Goal: Task Accomplishment & Management: Complete application form

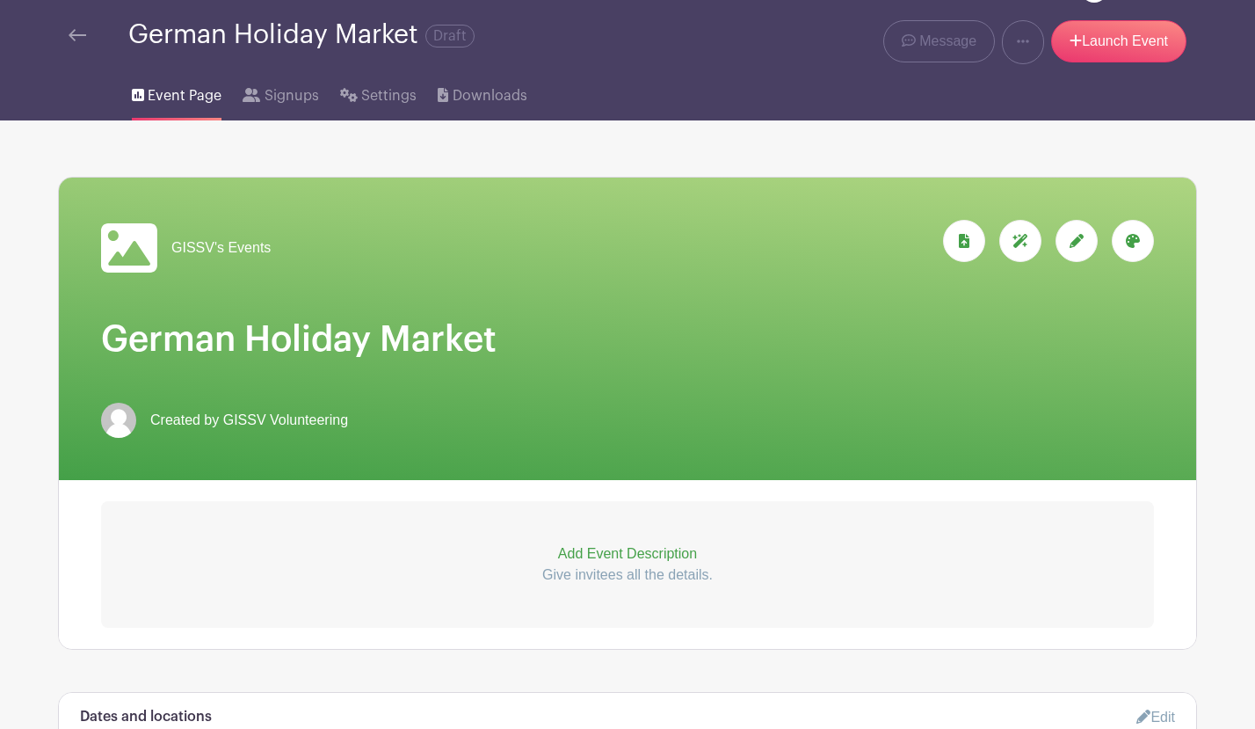
scroll to position [65, 0]
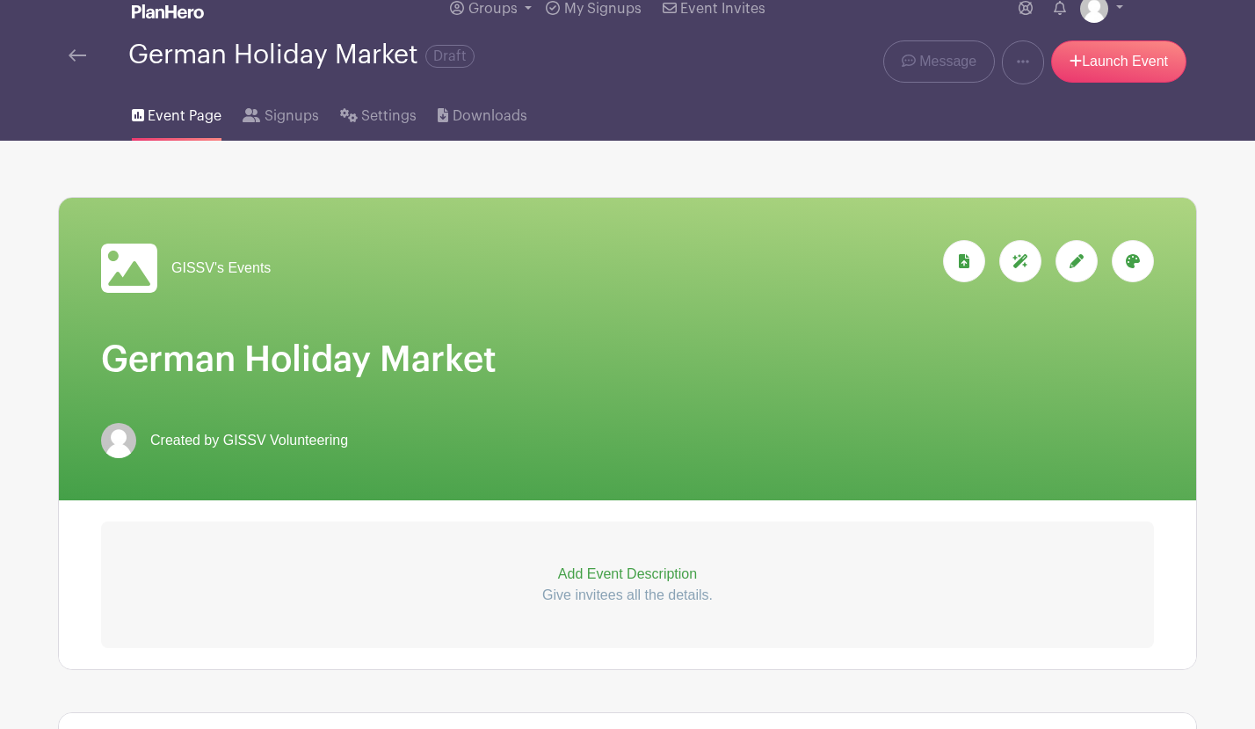
click at [178, 120] on span "Event Page" at bounding box center [185, 116] width 74 height 21
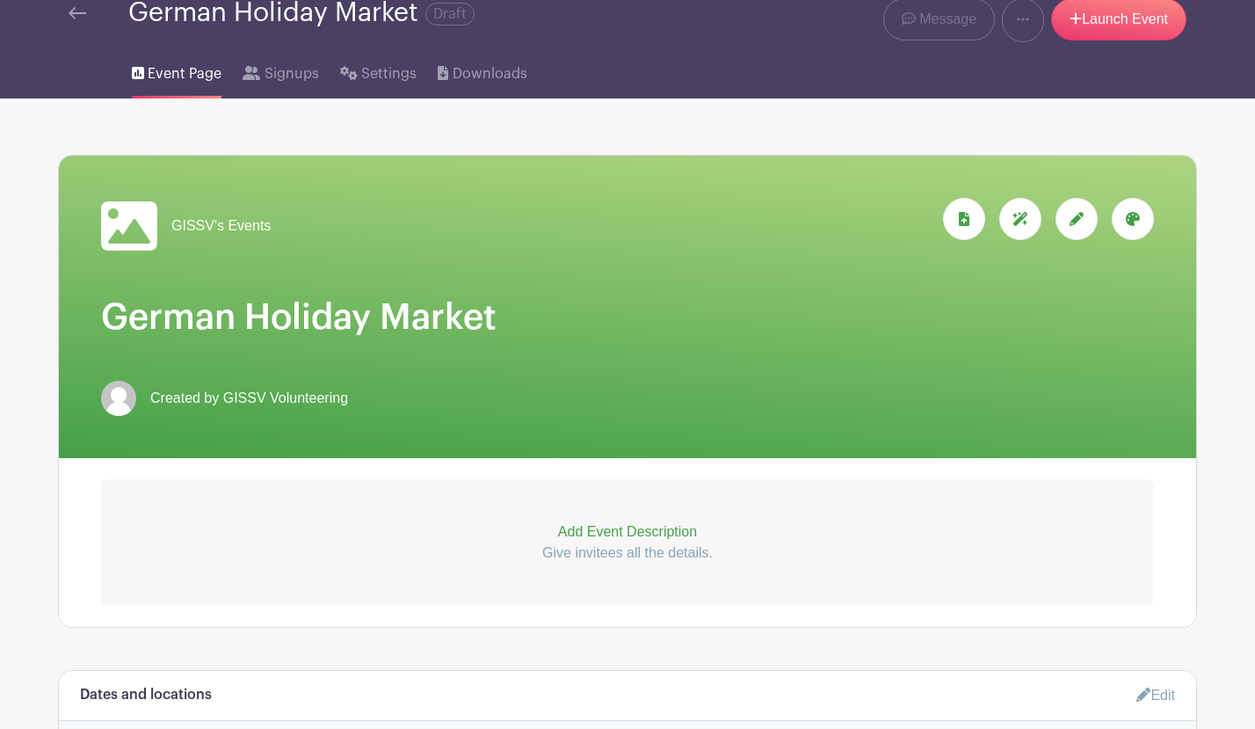
scroll to position [0, 0]
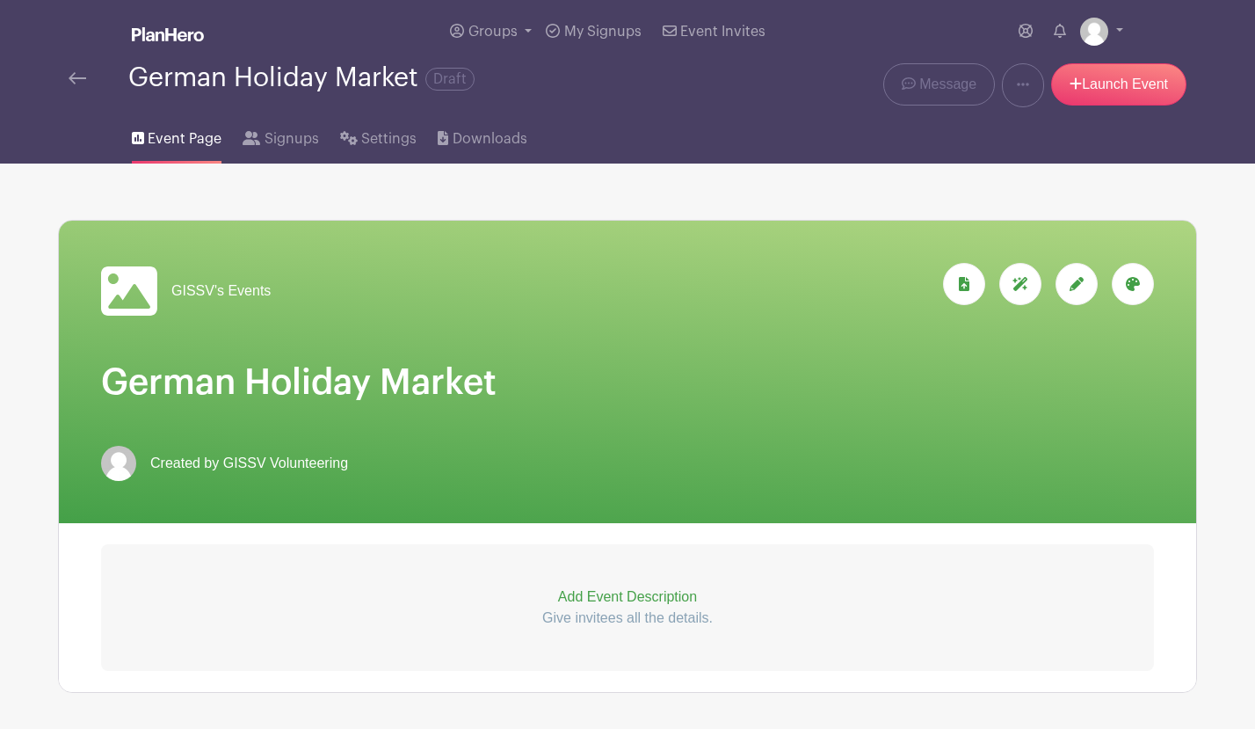
click at [82, 75] on img at bounding box center [78, 78] width 18 height 12
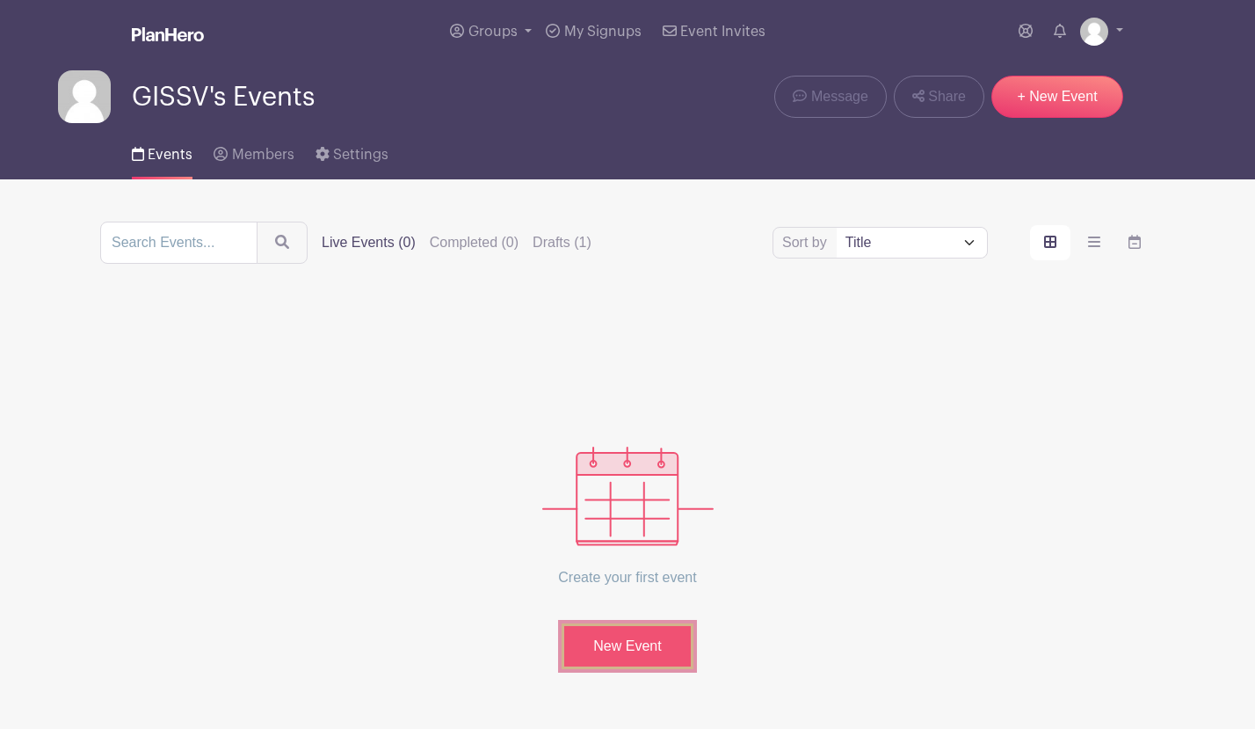
click at [655, 654] on link "New Event" at bounding box center [628, 646] width 132 height 46
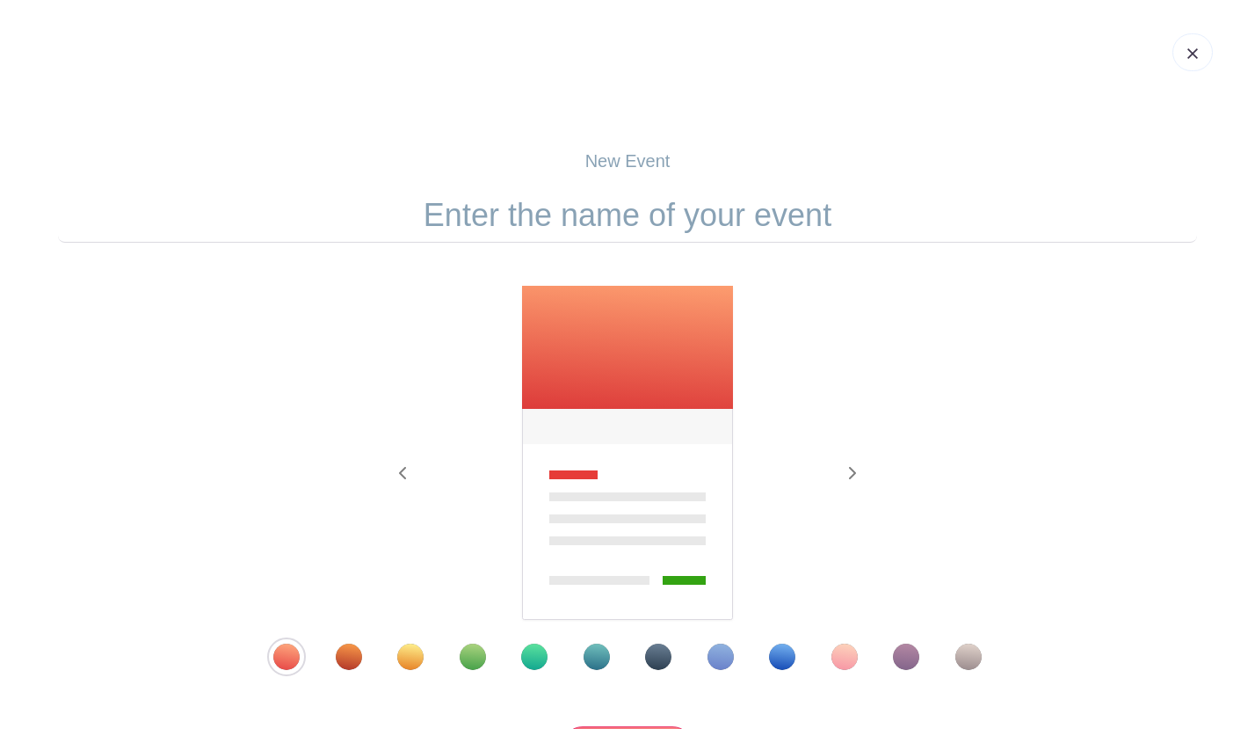
click at [635, 222] on input "text" at bounding box center [627, 215] width 1139 height 55
click at [657, 222] on input "text" at bounding box center [627, 215] width 1139 height 55
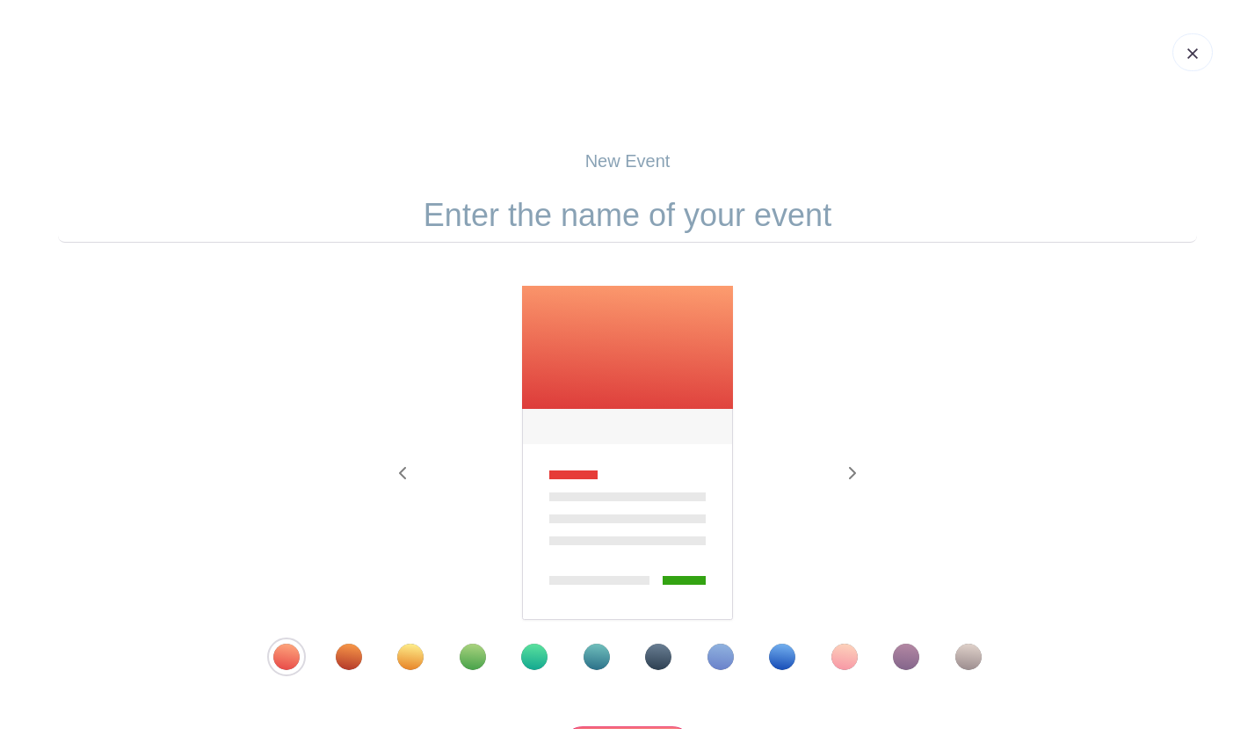
click at [657, 222] on input "text" at bounding box center [627, 215] width 1139 height 55
drag, startPoint x: 842, startPoint y: 226, endPoint x: 478, endPoint y: 215, distance: 364.2
click at [478, 216] on input "text" at bounding box center [627, 215] width 1139 height 55
click at [430, 215] on input "text" at bounding box center [627, 215] width 1139 height 55
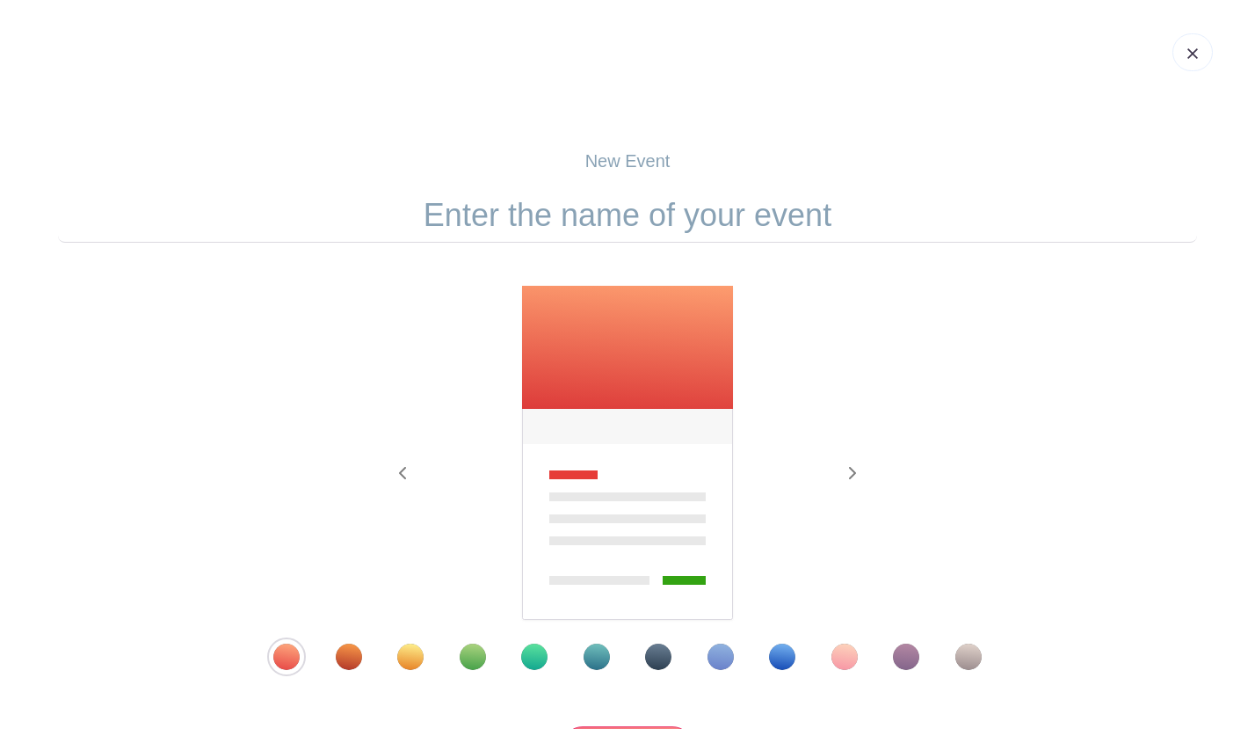
click at [419, 215] on input "text" at bounding box center [627, 215] width 1139 height 55
click at [489, 220] on input "Poster Distribution" at bounding box center [627, 215] width 1139 height 55
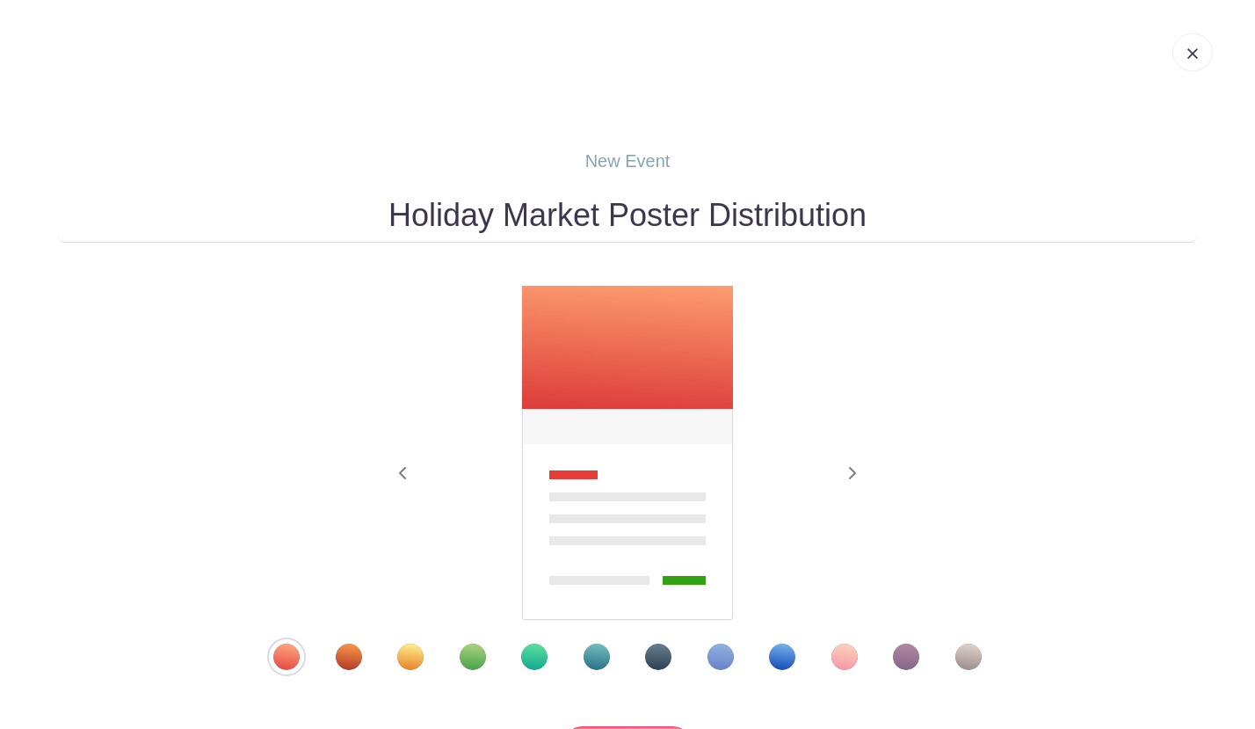
type input "Holiday Market Poster Distribution"
click at [670, 184] on div "New Event Holiday Market Poster Distribution Previous Next" at bounding box center [627, 458] width 1139 height 621
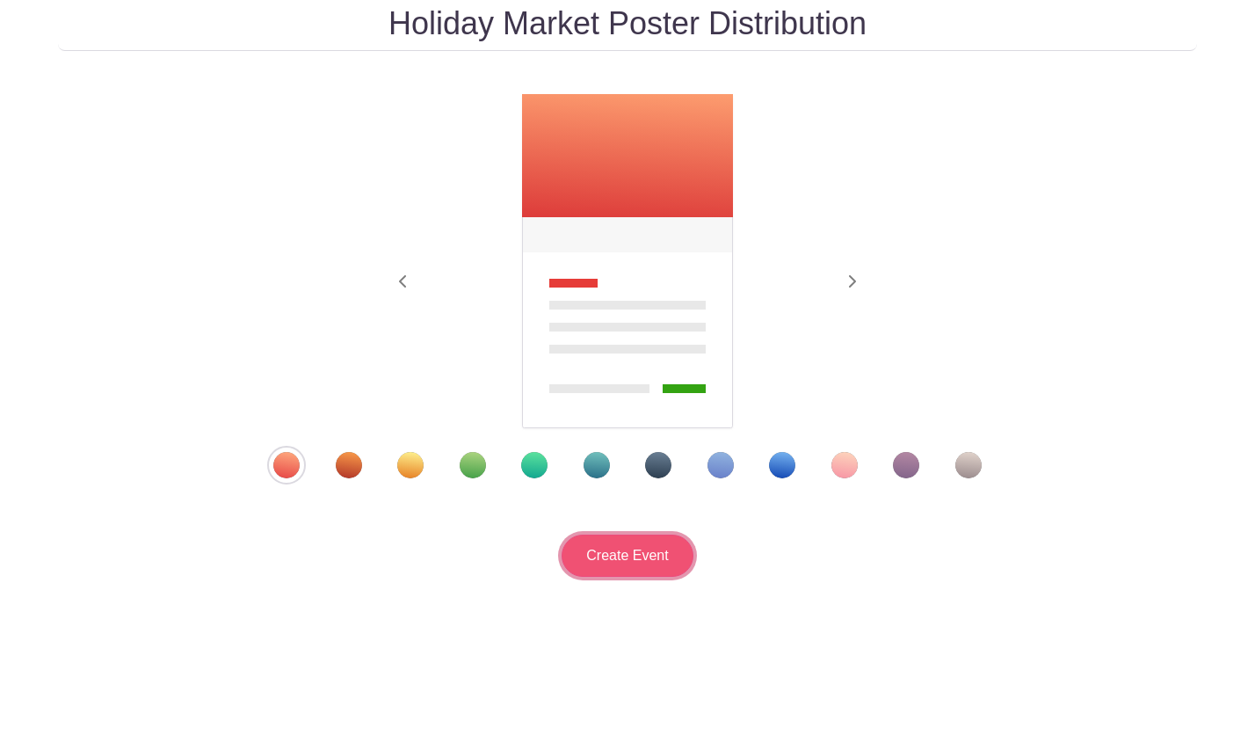
click at [618, 552] on input "Create Event" at bounding box center [628, 556] width 132 height 42
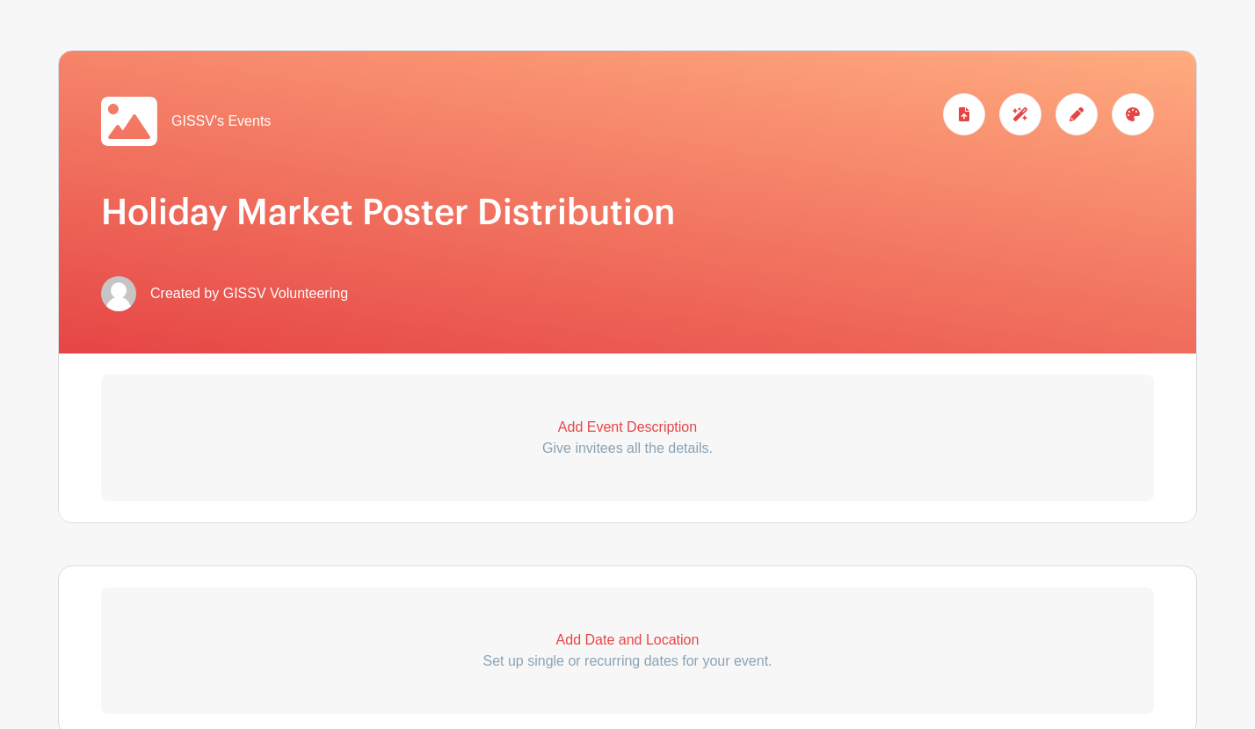
scroll to position [270, 0]
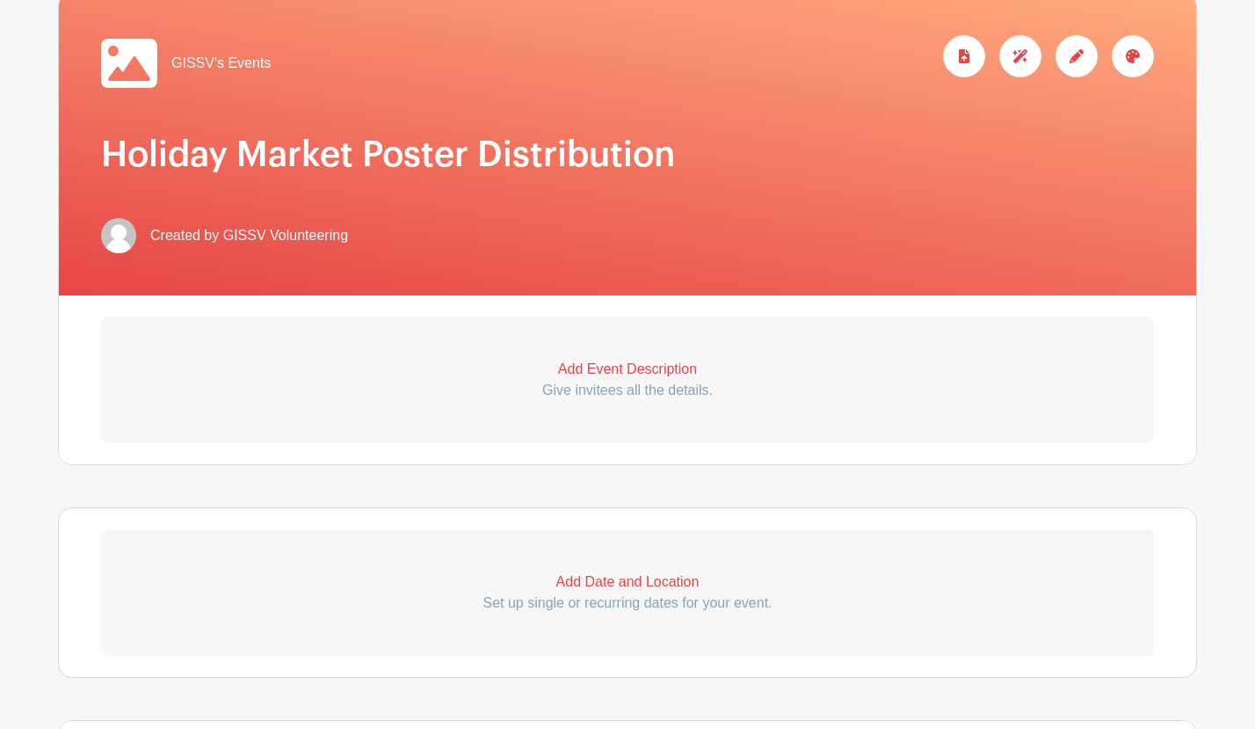
click at [668, 379] on p "Add Event Description" at bounding box center [627, 369] width 1053 height 21
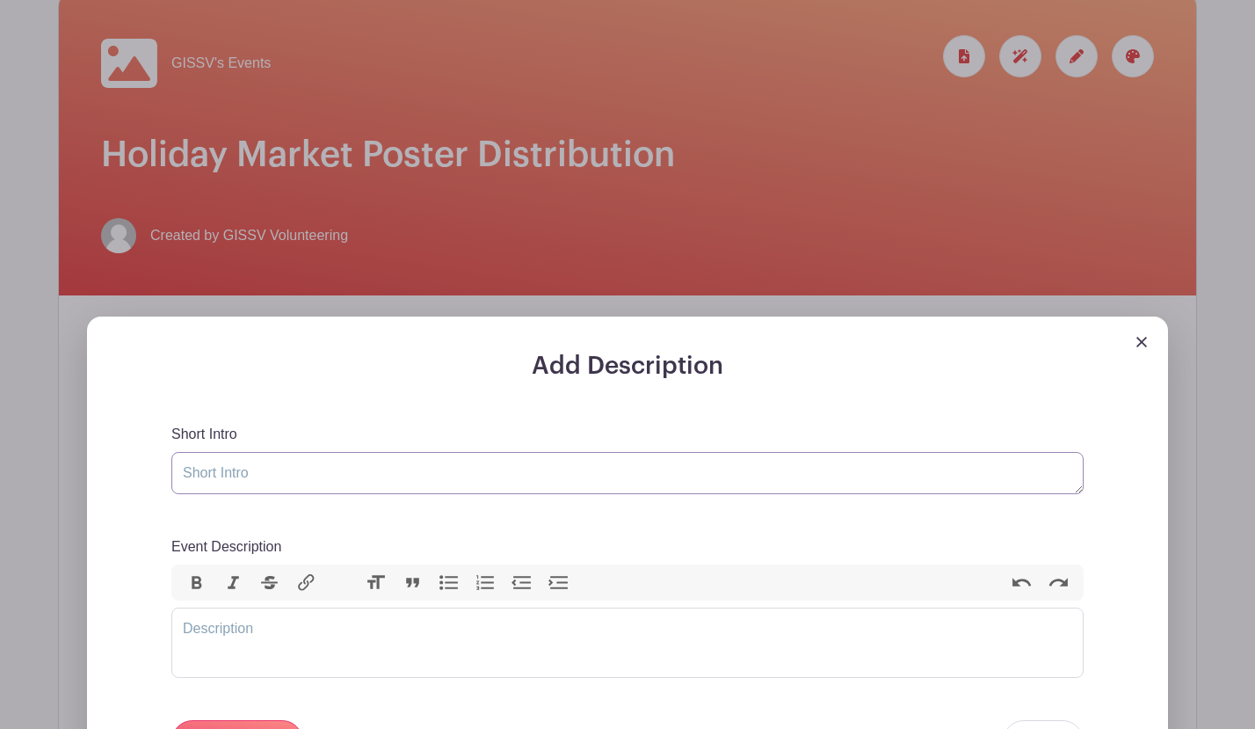
click at [232, 477] on textarea "Short Intro" at bounding box center [627, 473] width 913 height 42
click at [393, 480] on textarea "Short Intro" at bounding box center [627, 473] width 913 height 42
click at [391, 467] on textarea "Short Intro" at bounding box center [627, 473] width 913 height 42
click at [1084, 317] on div "Add Description Short Intro Event Description Bold Italic Strikethrough Link He…" at bounding box center [628, 640] width 1110 height 647
click at [291, 317] on div "Add Description Short Intro Event Description Bold Italic Strikethrough Link He…" at bounding box center [628, 640] width 1110 height 647
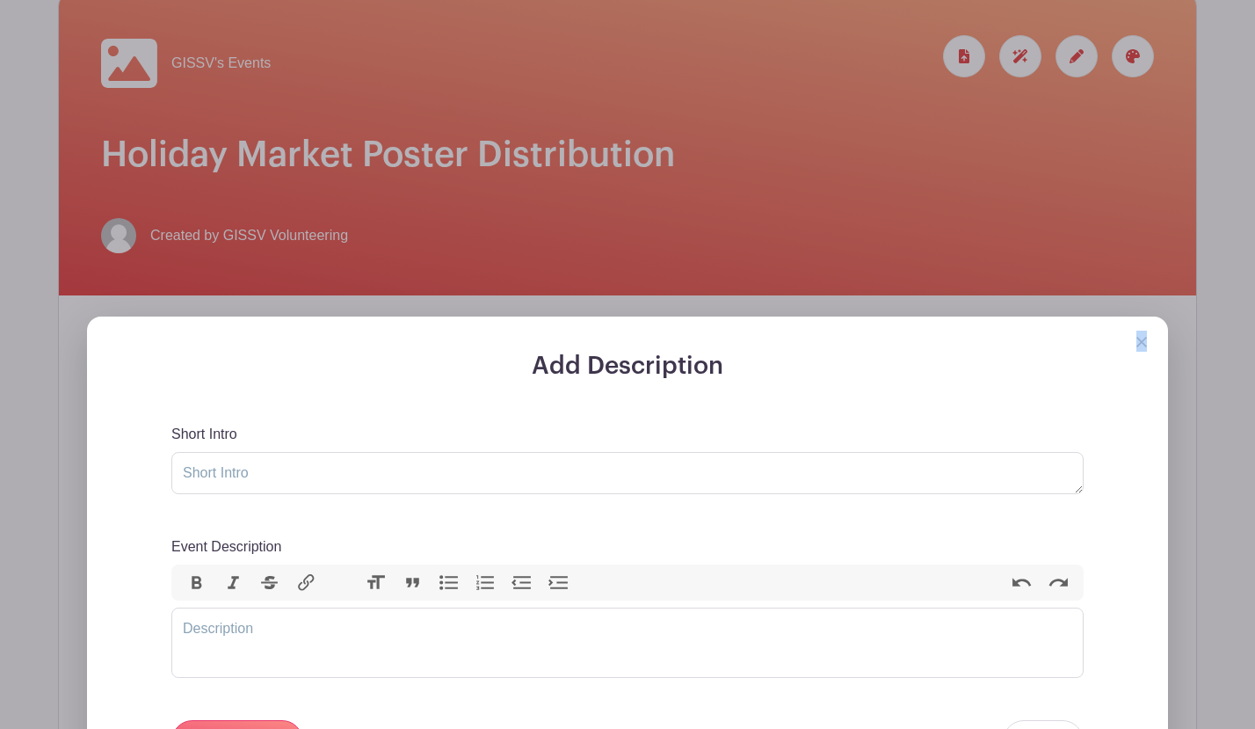
click at [291, 317] on div "Add Description Short Intro Event Description Bold Italic Strikethrough Link He…" at bounding box center [628, 640] width 1110 height 647
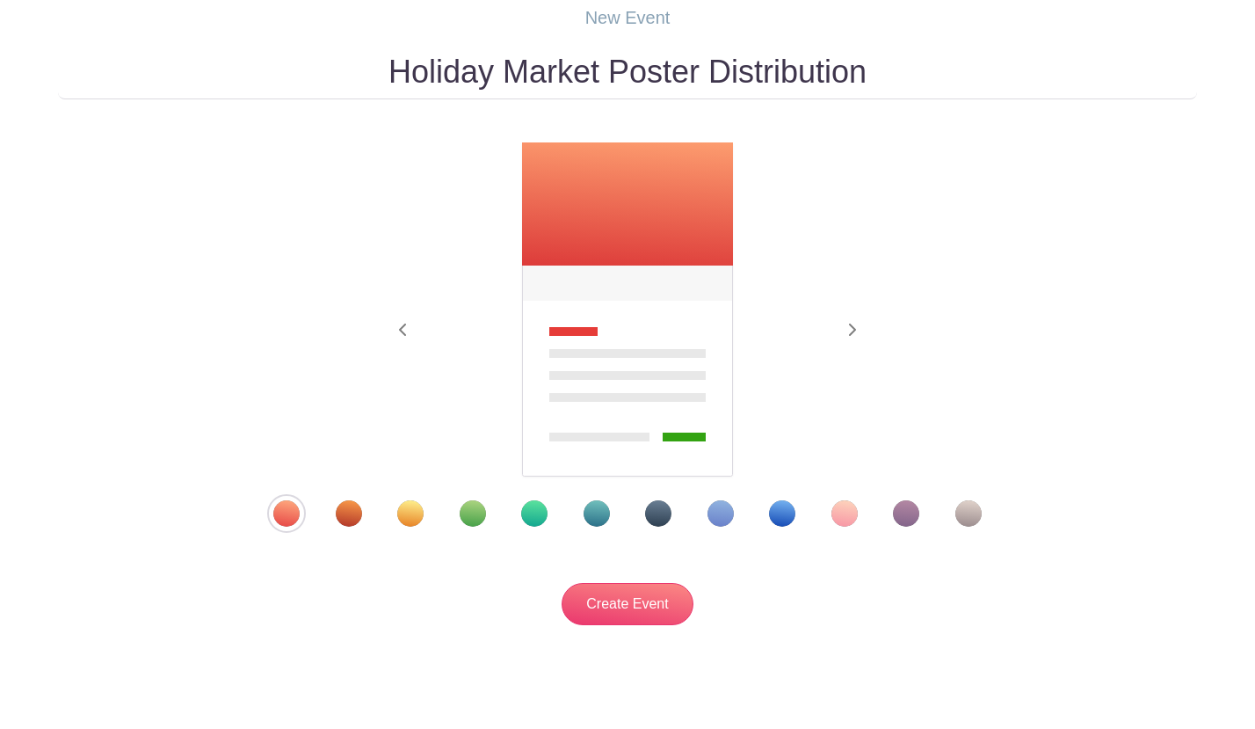
scroll to position [129, 0]
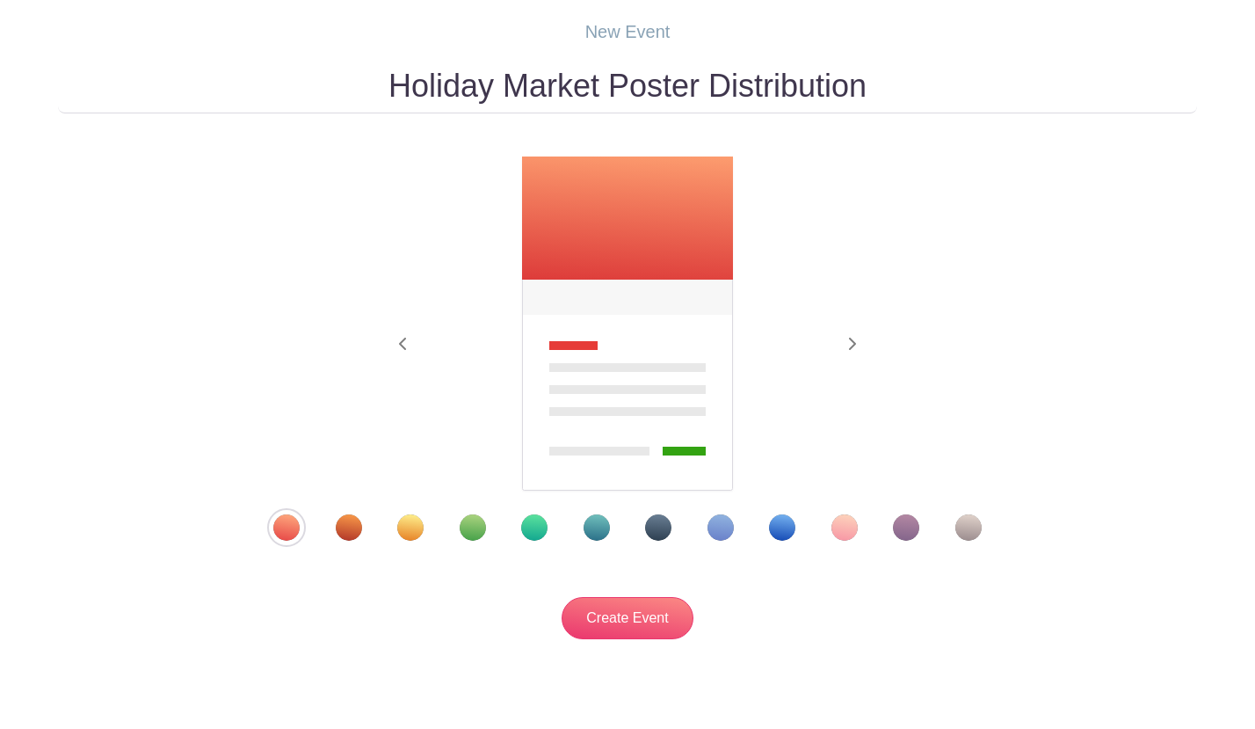
click at [386, 94] on input "Holiday Market Poster Distribution" at bounding box center [627, 86] width 1139 height 55
click at [681, 93] on input "Hang Holiday Market Poster Distribution" at bounding box center [627, 86] width 1139 height 55
click at [735, 94] on input "Hang Holiday Market Poster Distribution" at bounding box center [627, 86] width 1139 height 55
drag, startPoint x: 757, startPoint y: 88, endPoint x: 971, endPoint y: 94, distance: 213.7
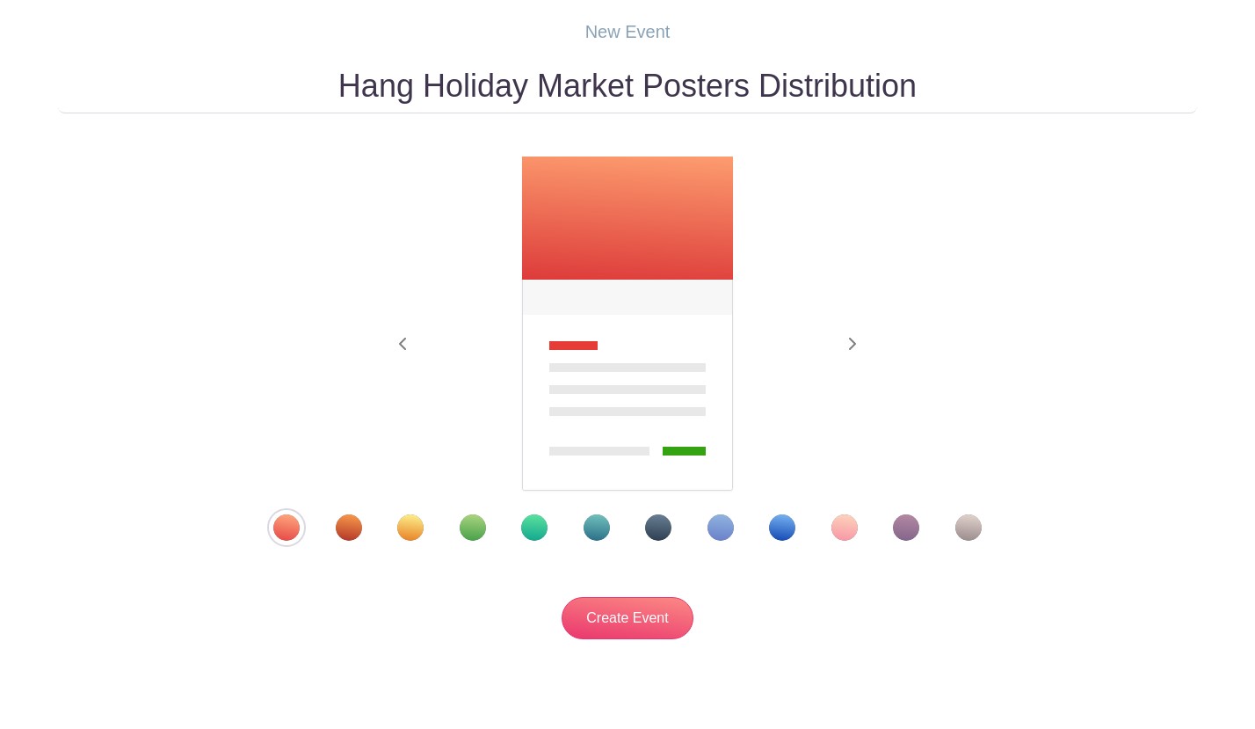
click at [968, 93] on input "Hang Holiday Market Posters Distribution" at bounding box center [627, 86] width 1139 height 55
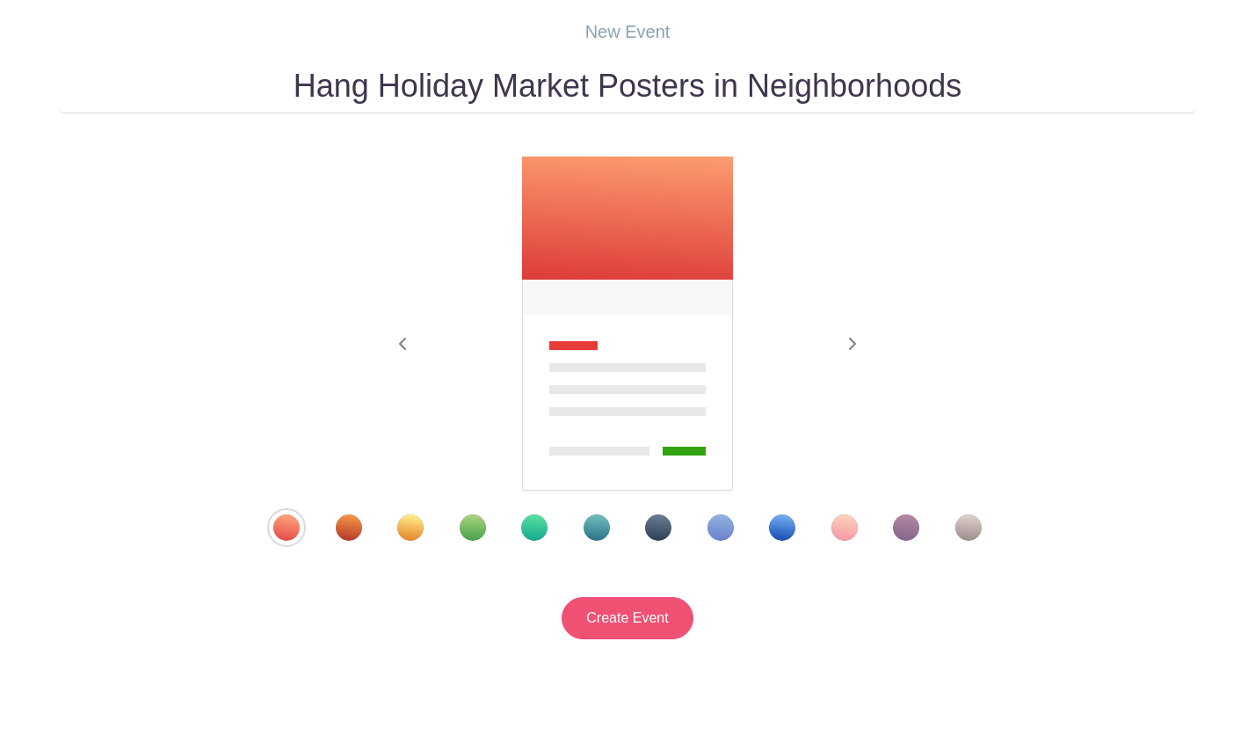
type input "Hang Holiday Market Posters in Neighborhoods"
click at [643, 608] on input "Create Event" at bounding box center [628, 618] width 132 height 42
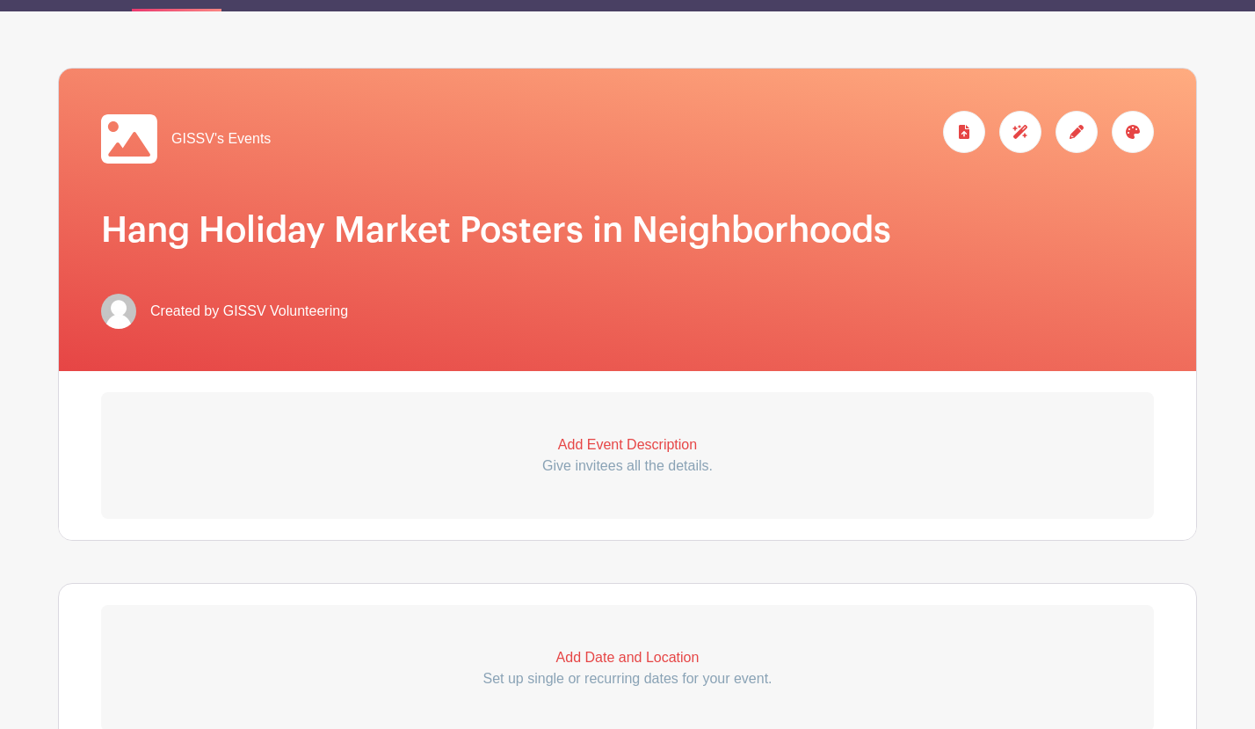
scroll to position [278, 0]
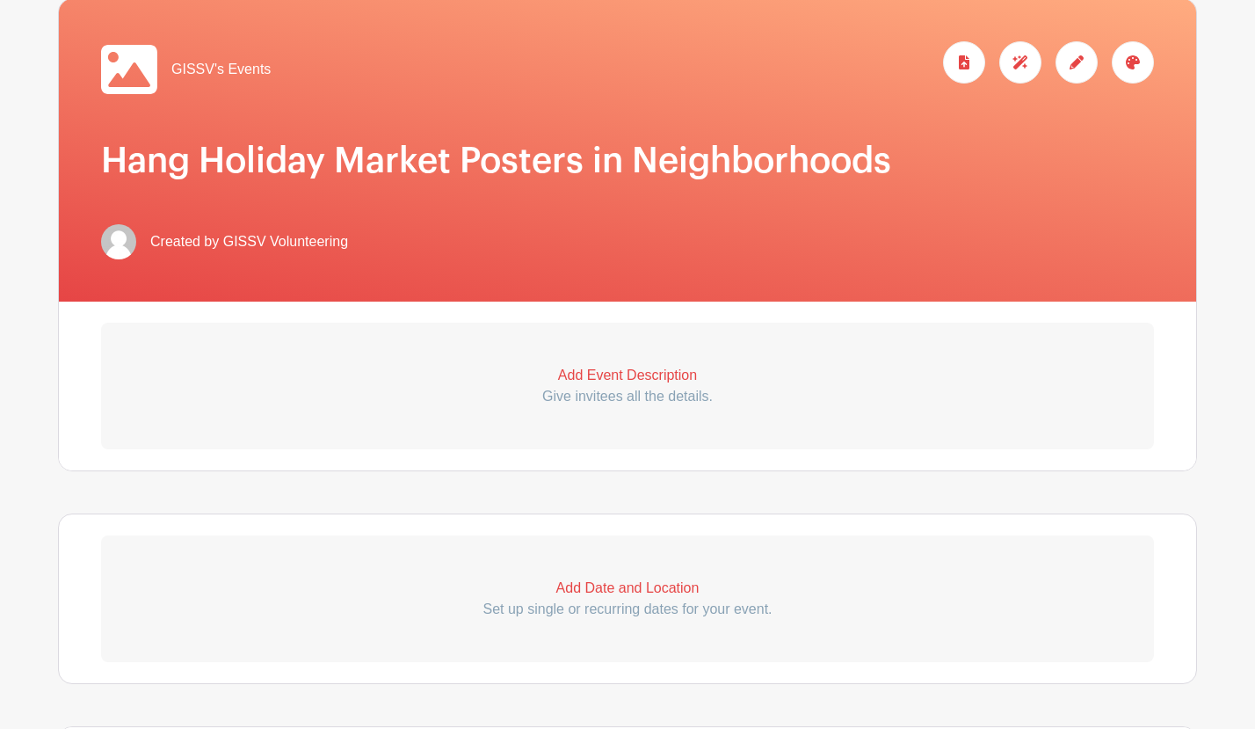
click at [613, 375] on p "Add Event Description" at bounding box center [627, 375] width 1053 height 21
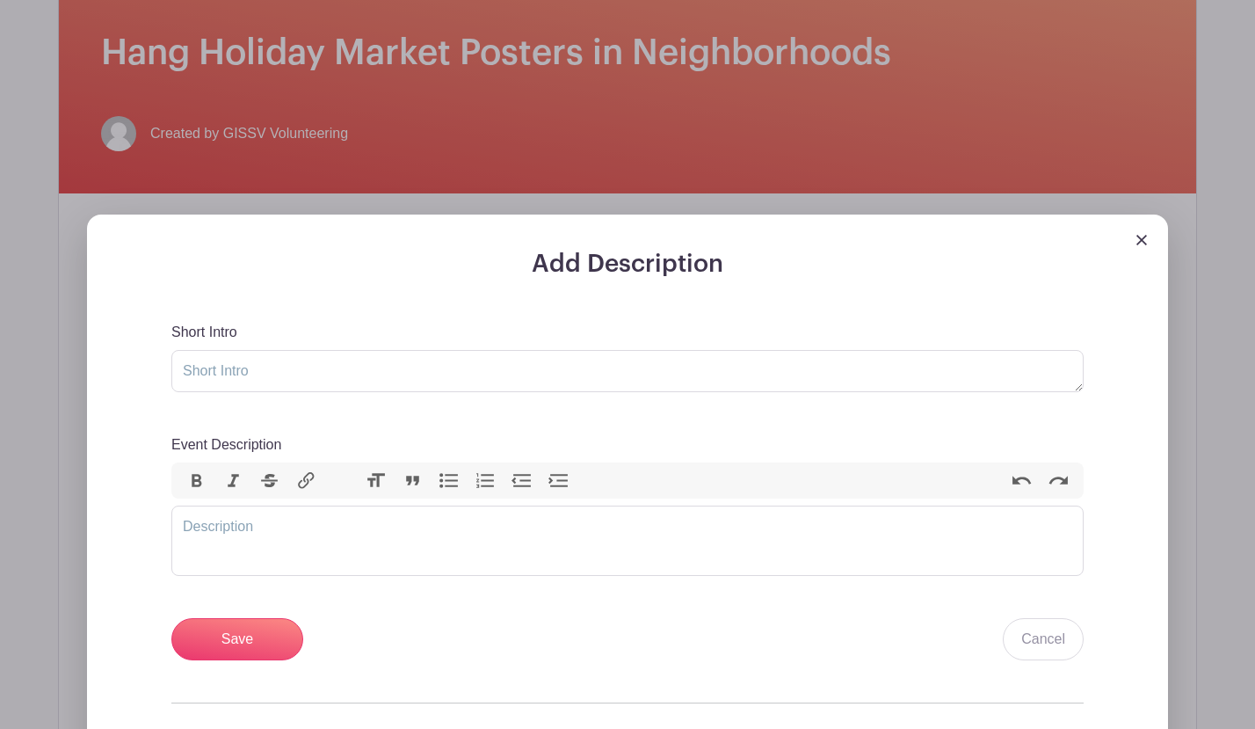
scroll to position [394, 0]
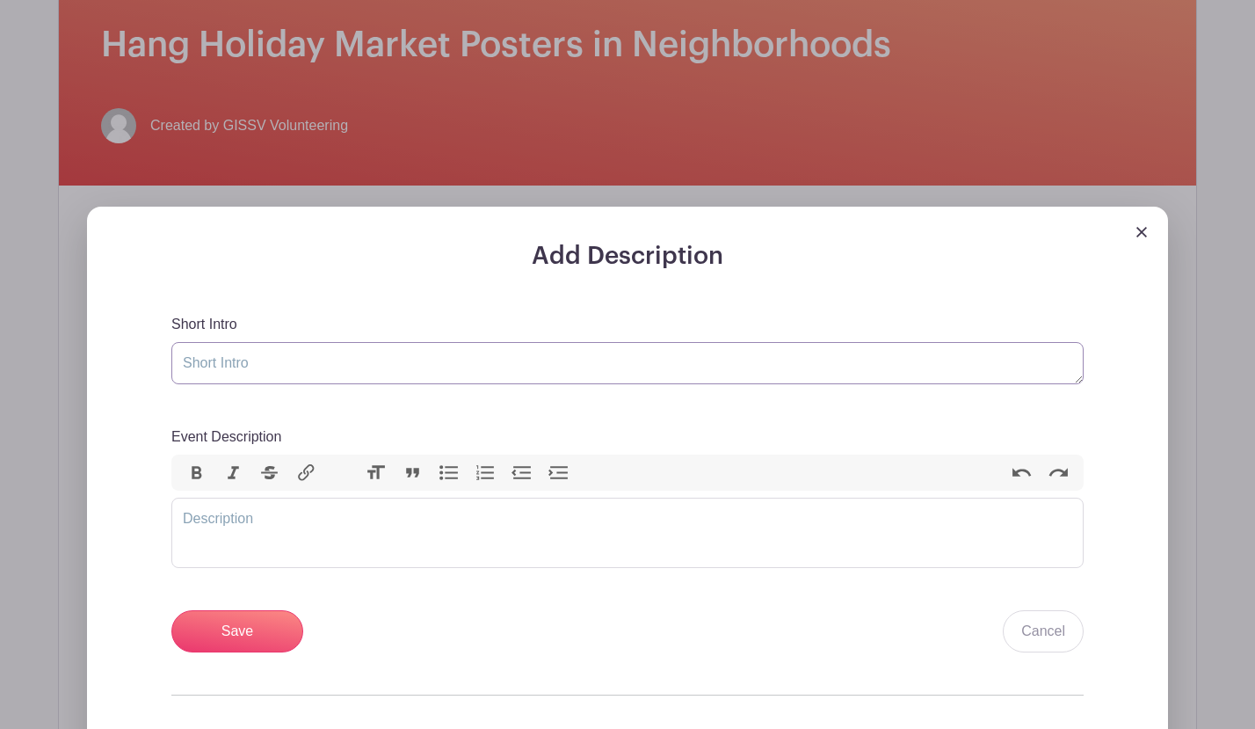
click at [337, 356] on textarea "Short Intro" at bounding box center [627, 363] width 913 height 42
click at [274, 526] on trix-editor "Event Description" at bounding box center [627, 533] width 913 height 70
click at [294, 360] on textarea "Short Intro" at bounding box center [627, 363] width 913 height 42
click at [1139, 235] on img at bounding box center [1142, 232] width 11 height 11
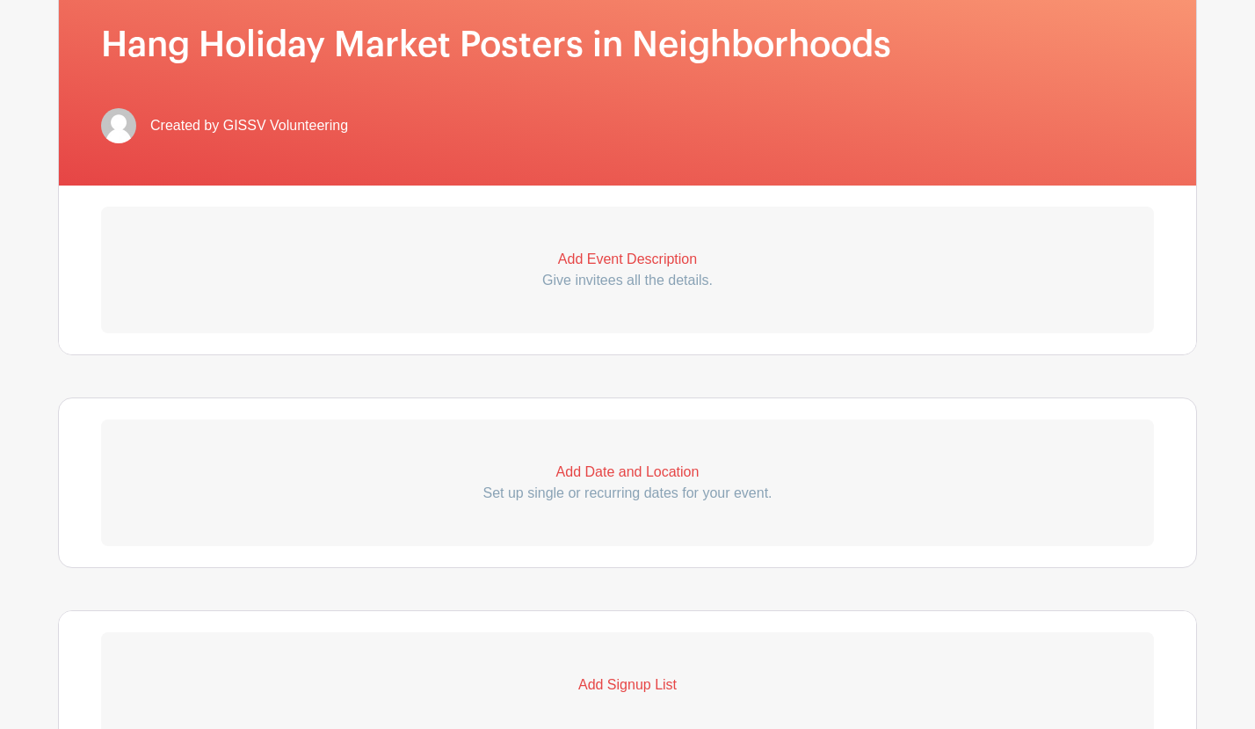
click at [637, 487] on p "Set up single or recurring dates for your event." at bounding box center [627, 493] width 1053 height 21
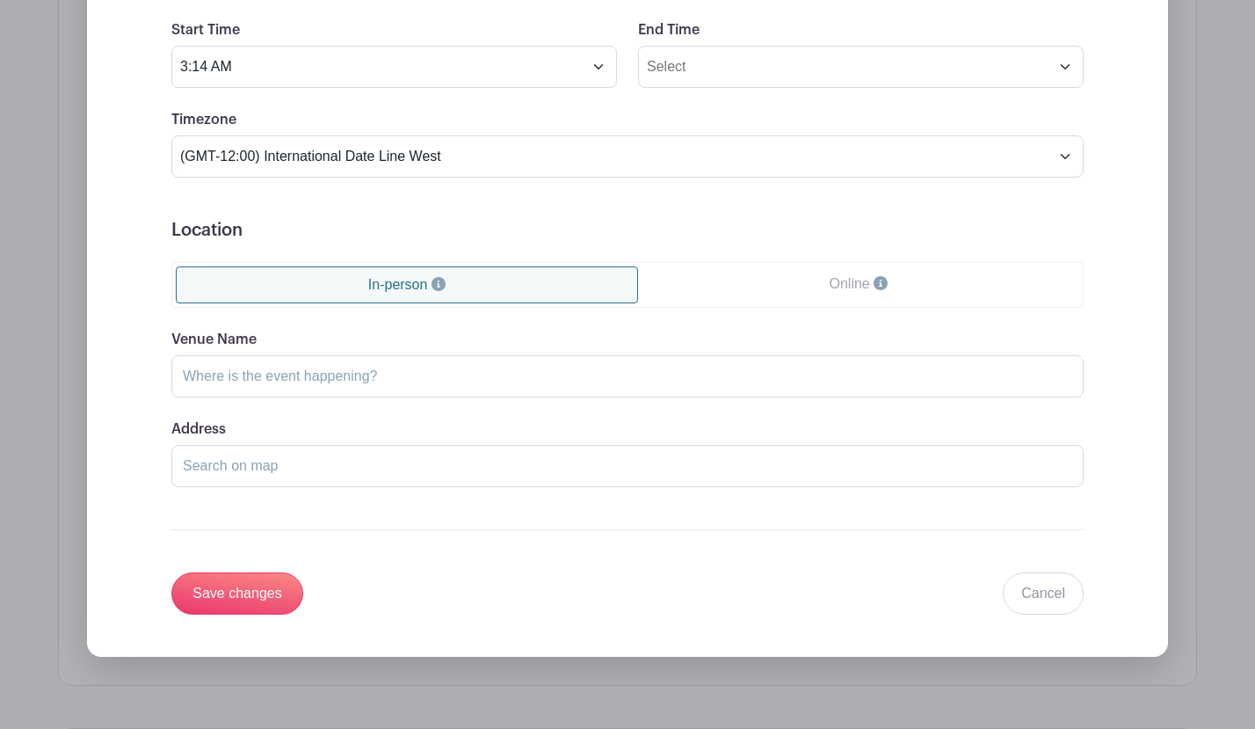
scroll to position [1127, 0]
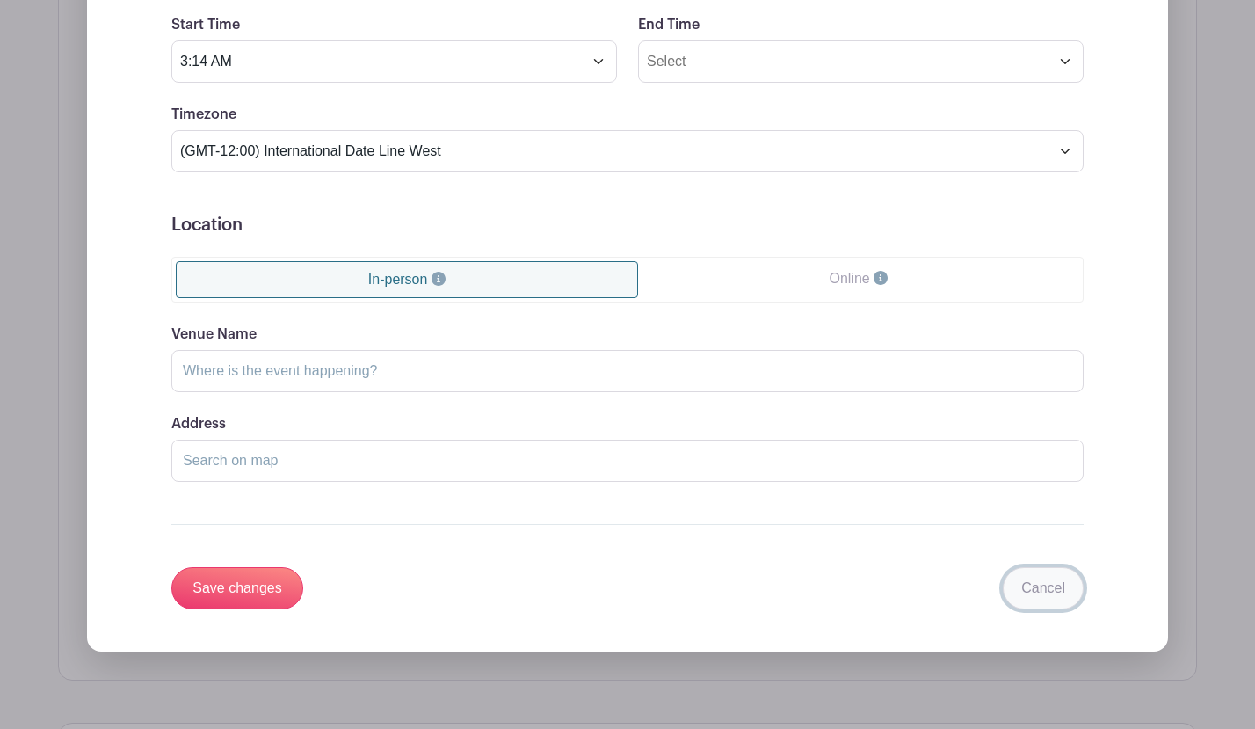
click at [1037, 586] on link "Cancel" at bounding box center [1043, 588] width 81 height 42
